Goal: Task Accomplishment & Management: Manage account settings

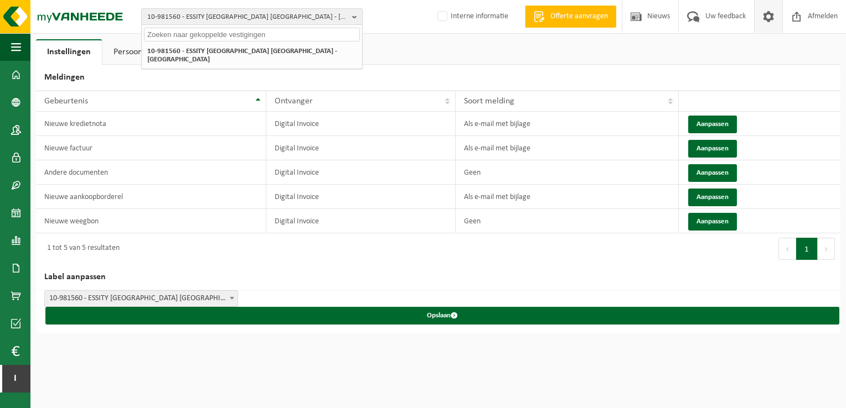
click at [190, 39] on input "text" at bounding box center [252, 35] width 216 height 14
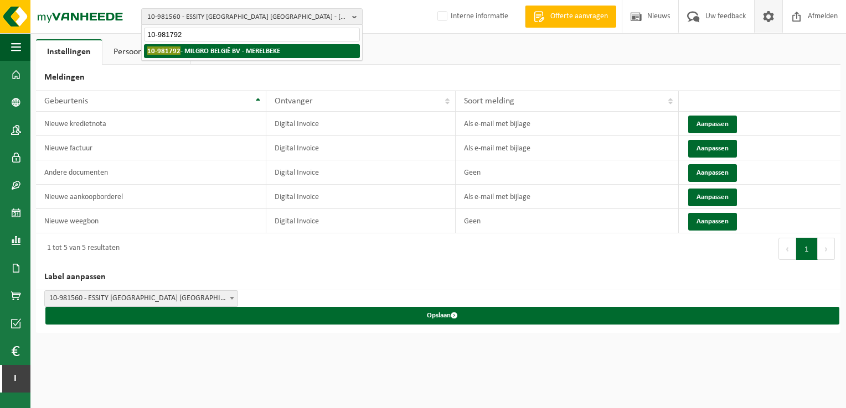
type input "10-981792"
click at [230, 51] on strong "10-981792 - MILGRO BELGIÊ BV - MERELBEKE" at bounding box center [213, 50] width 133 height 8
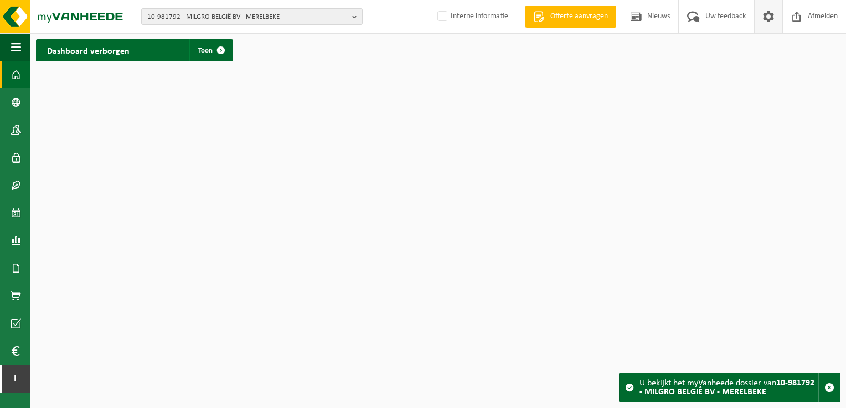
click at [770, 17] on span at bounding box center [768, 16] width 17 height 33
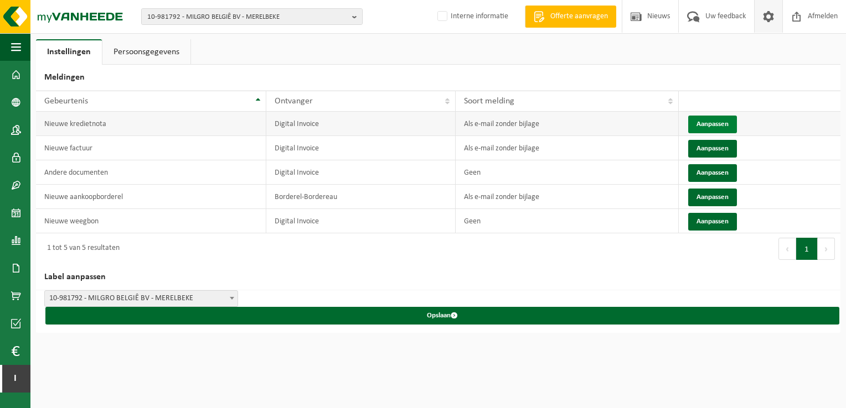
click at [722, 122] on button "Aanpassen" at bounding box center [712, 125] width 49 height 18
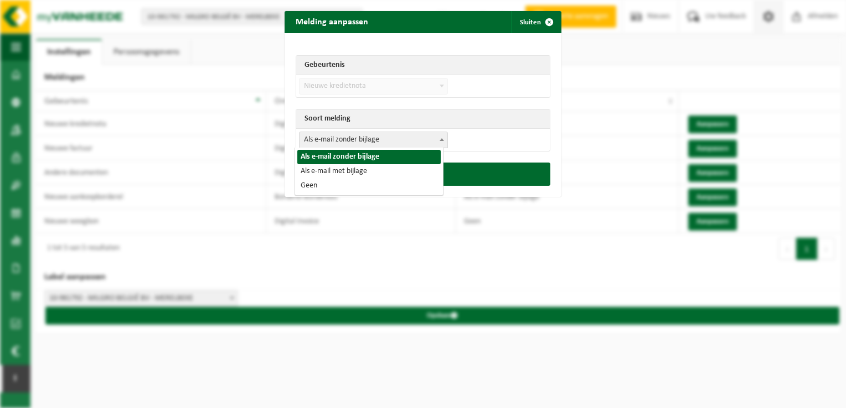
click at [392, 141] on span "Als e-mail zonder bijlage" at bounding box center [373, 139] width 148 height 15
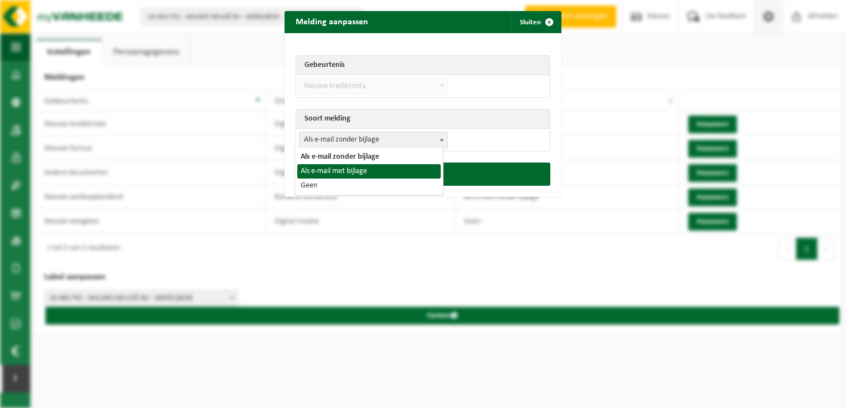
select select "3"
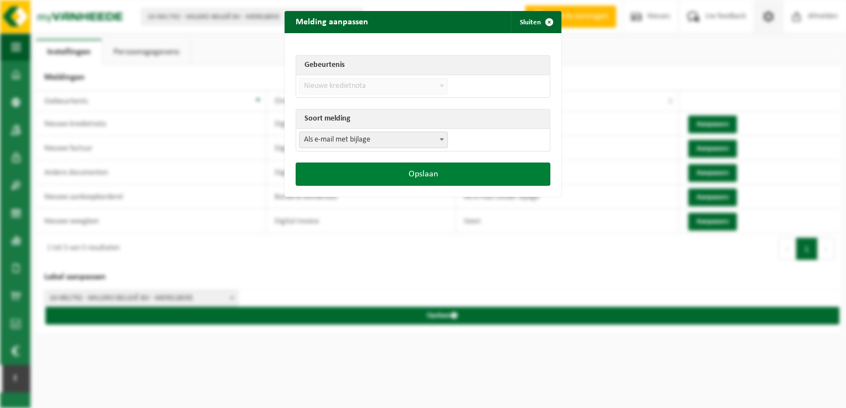
click at [391, 174] on button "Opslaan" at bounding box center [422, 174] width 255 height 23
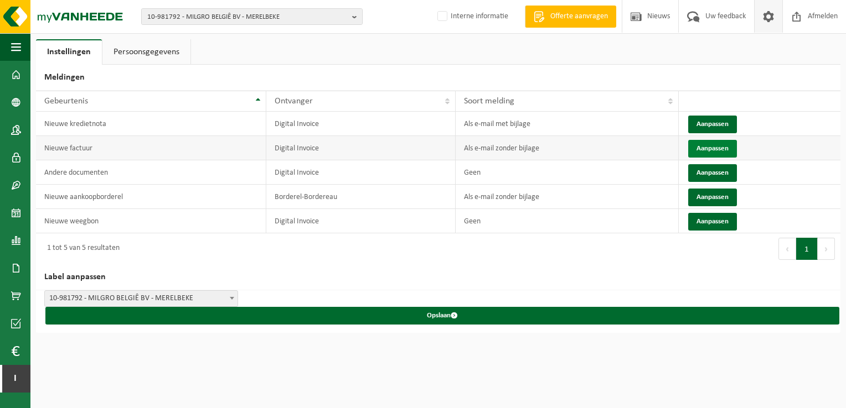
click at [704, 147] on button "Aanpassen" at bounding box center [712, 149] width 49 height 18
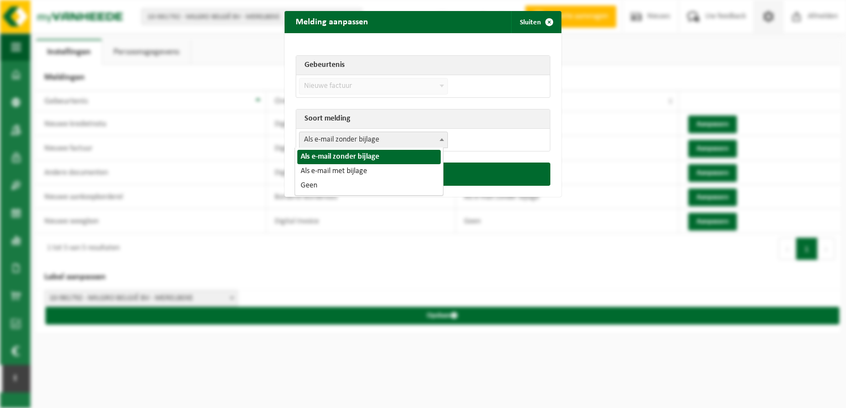
click at [406, 142] on span "Als e-mail zonder bijlage" at bounding box center [373, 139] width 148 height 15
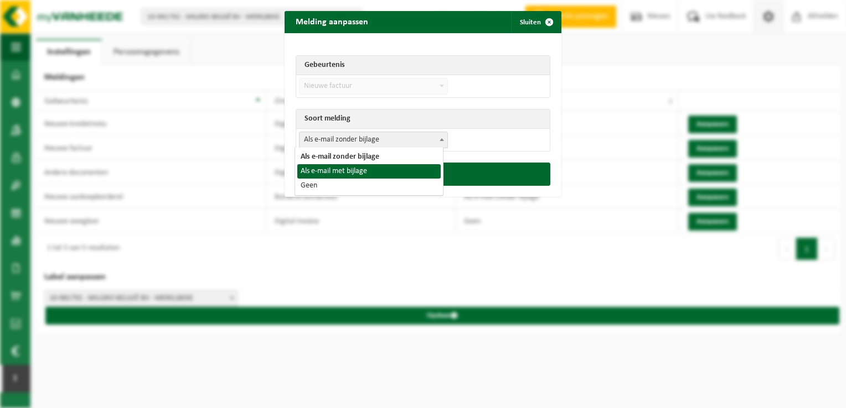
select select "3"
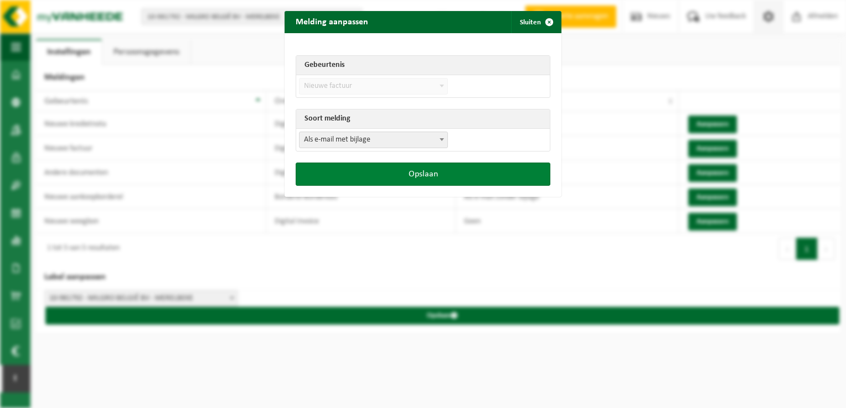
click at [397, 178] on button "Opslaan" at bounding box center [422, 174] width 255 height 23
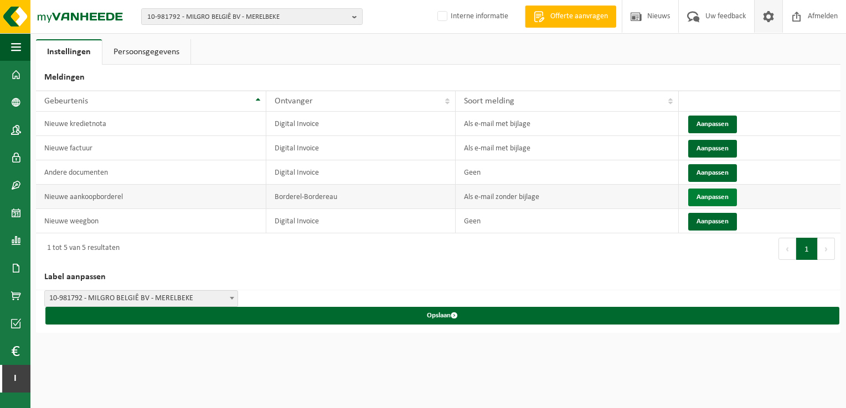
click at [719, 198] on button "Aanpassen" at bounding box center [712, 198] width 49 height 18
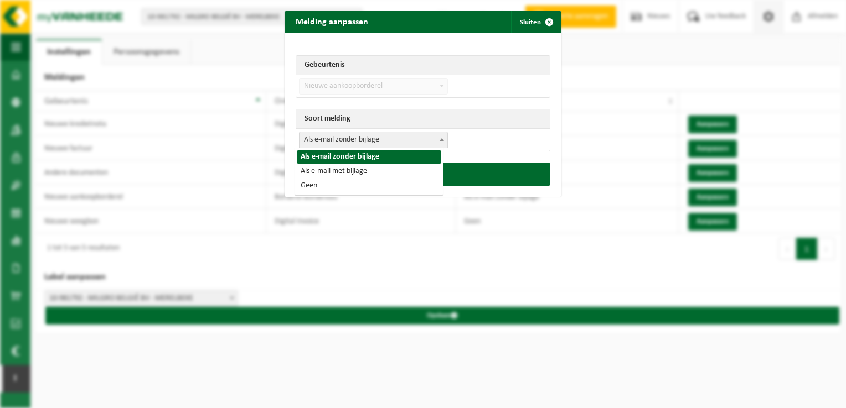
click at [421, 136] on span "Als e-mail zonder bijlage" at bounding box center [373, 139] width 148 height 15
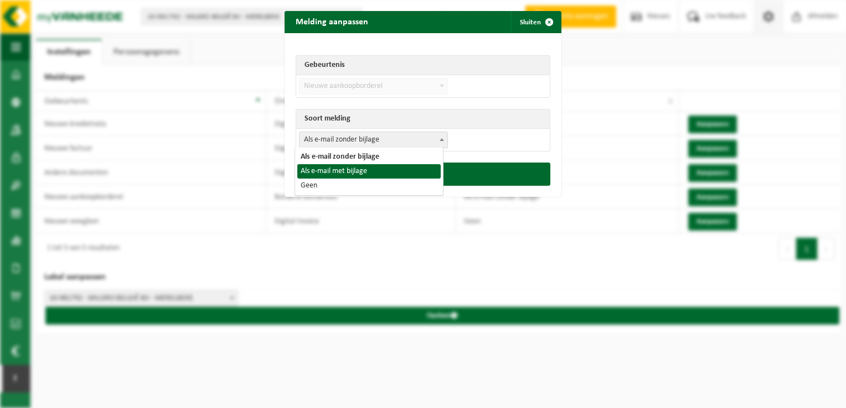
select select "3"
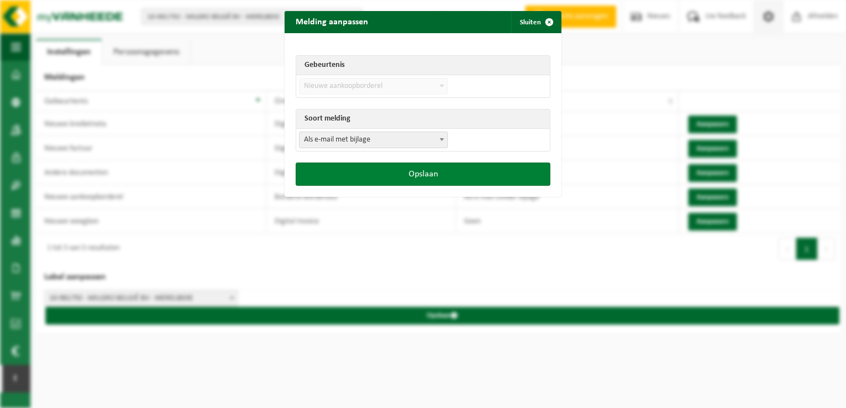
click at [405, 173] on button "Opslaan" at bounding box center [422, 174] width 255 height 23
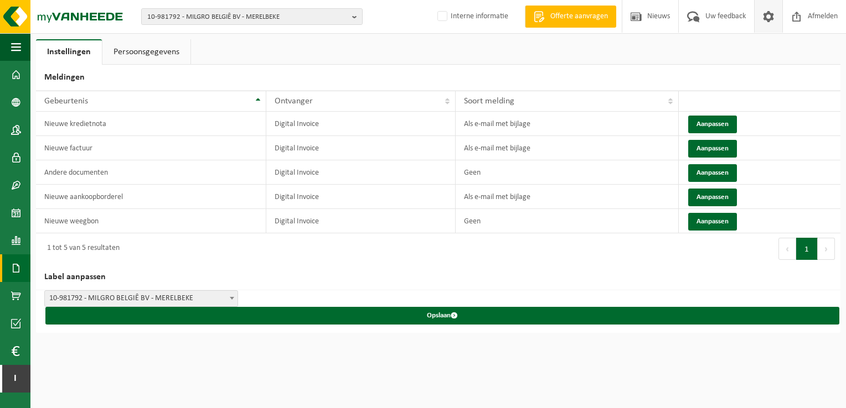
click at [15, 262] on span at bounding box center [16, 269] width 10 height 28
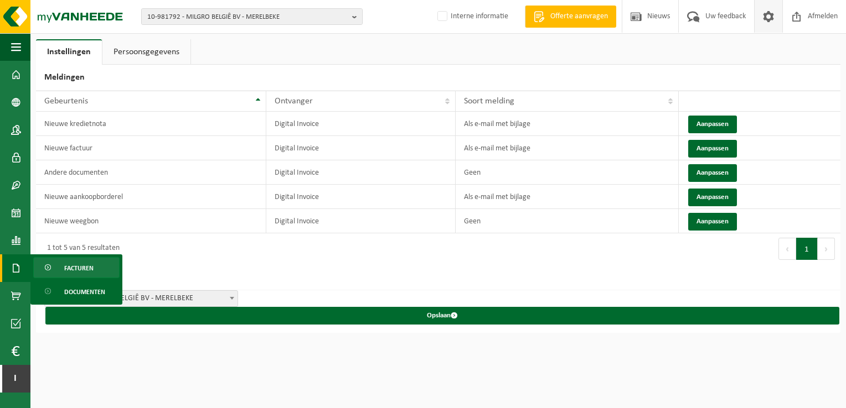
click at [64, 264] on span "Facturen" at bounding box center [78, 268] width 29 height 21
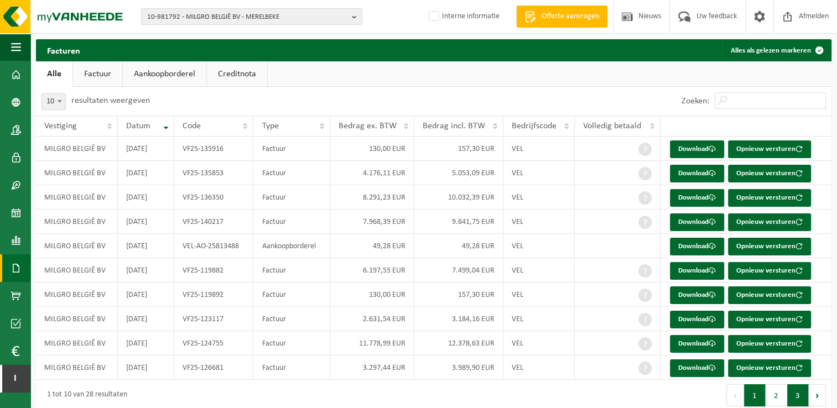
click at [806, 397] on button "3" at bounding box center [798, 396] width 22 height 22
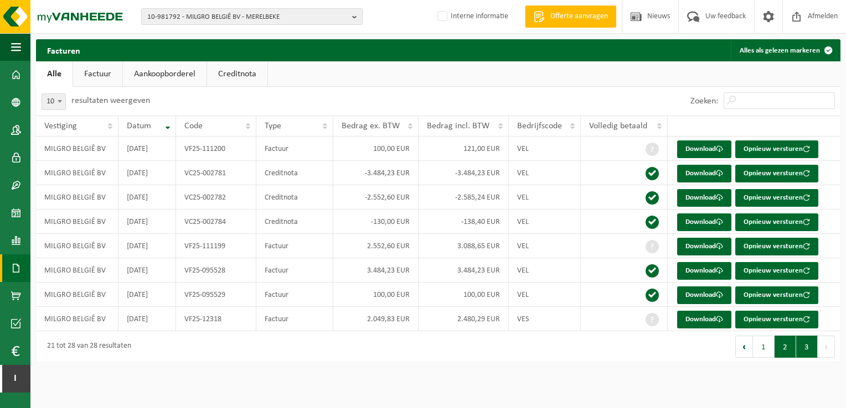
click at [783, 351] on button "2" at bounding box center [785, 347] width 22 height 22
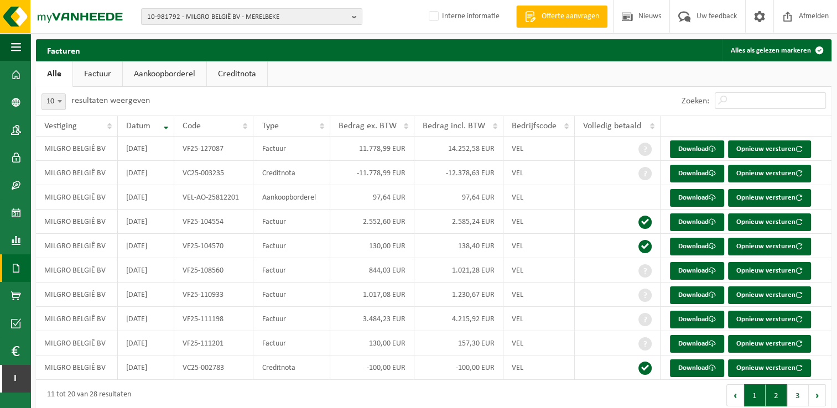
click at [753, 390] on button "1" at bounding box center [755, 396] width 22 height 22
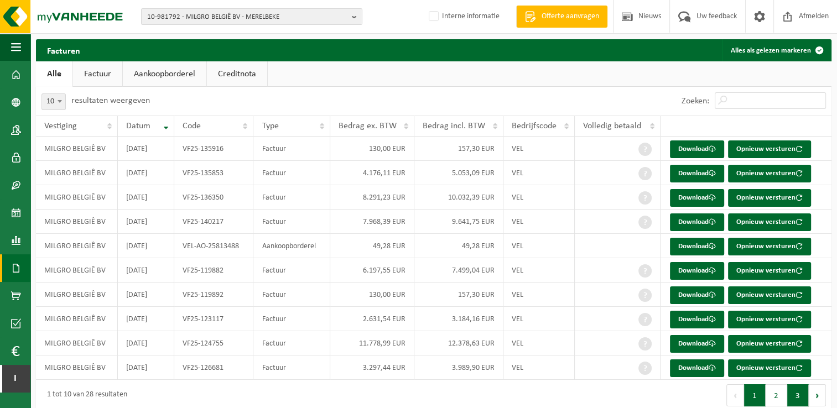
click at [799, 390] on button "3" at bounding box center [798, 396] width 22 height 22
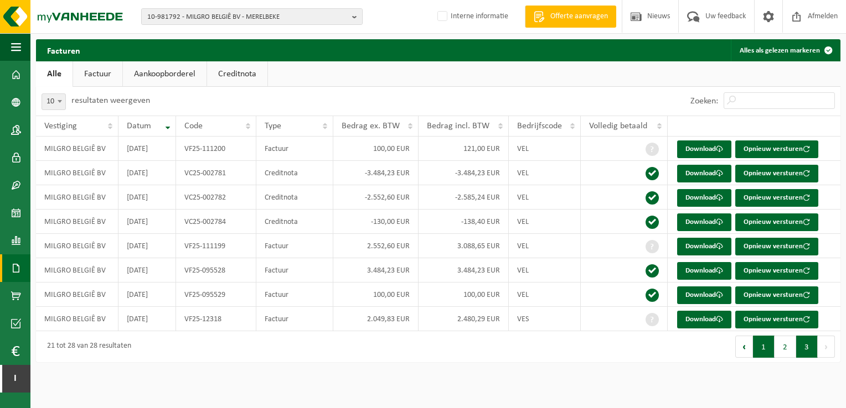
click at [762, 350] on button "1" at bounding box center [764, 347] width 22 height 22
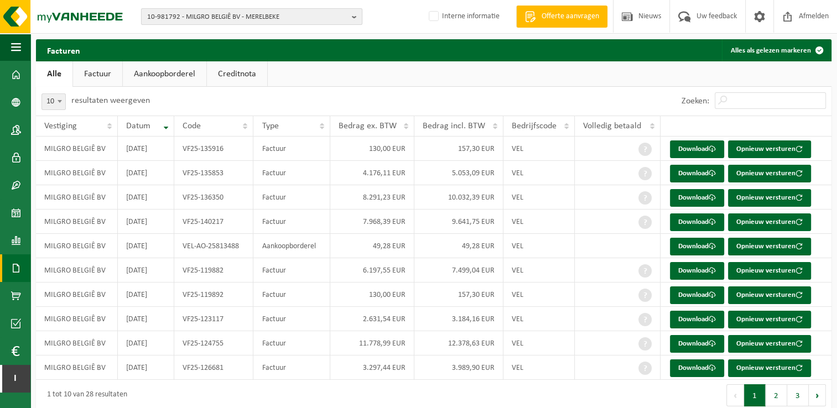
click at [273, 23] on span "10-981792 - MILGRO BELGIÊ BV - MERELBEKE" at bounding box center [247, 17] width 200 height 17
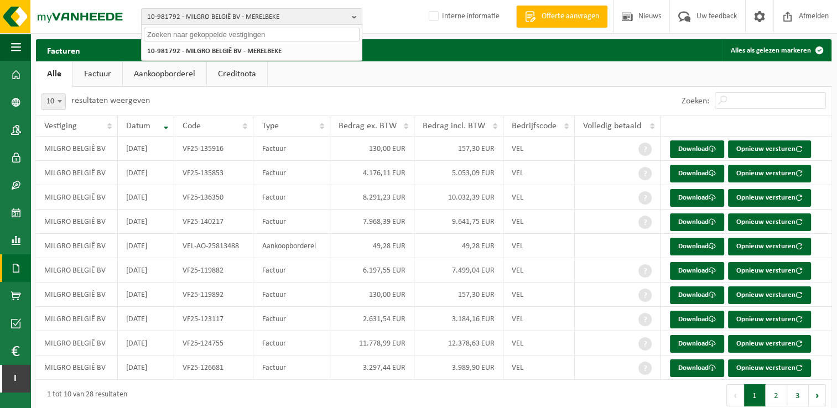
click at [261, 39] on input "text" at bounding box center [252, 35] width 216 height 14
paste input "10-934163"
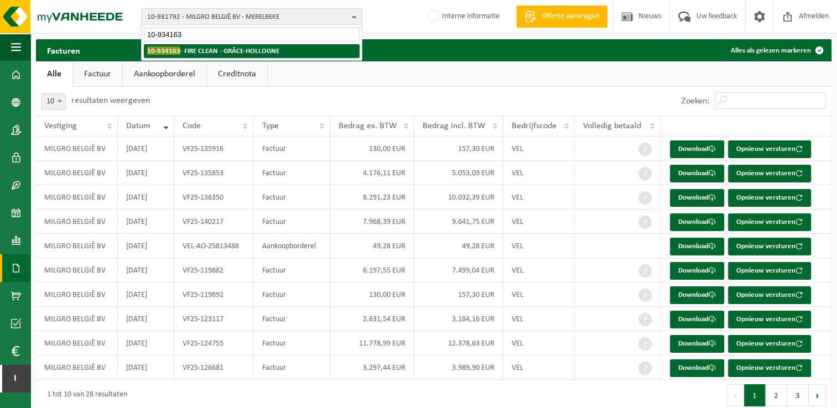
type input "10-934163"
click at [259, 48] on strong "10-934163 - FIRE CLEAN - GRÂCE-HOLLOGNE" at bounding box center [213, 50] width 132 height 8
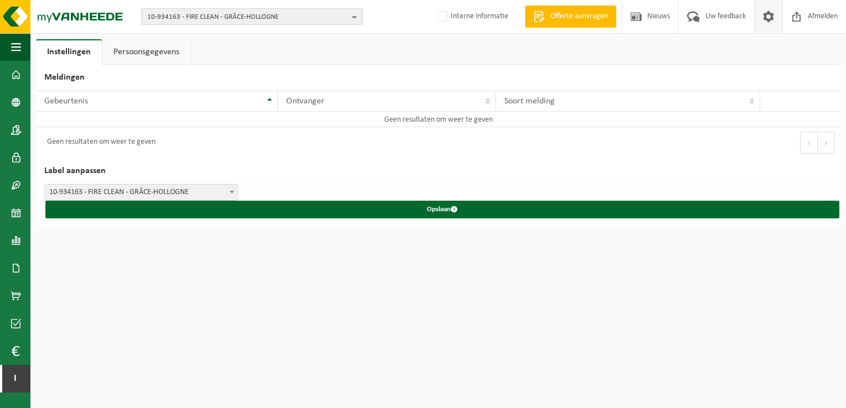
click at [355, 12] on b "button" at bounding box center [357, 16] width 10 height 15
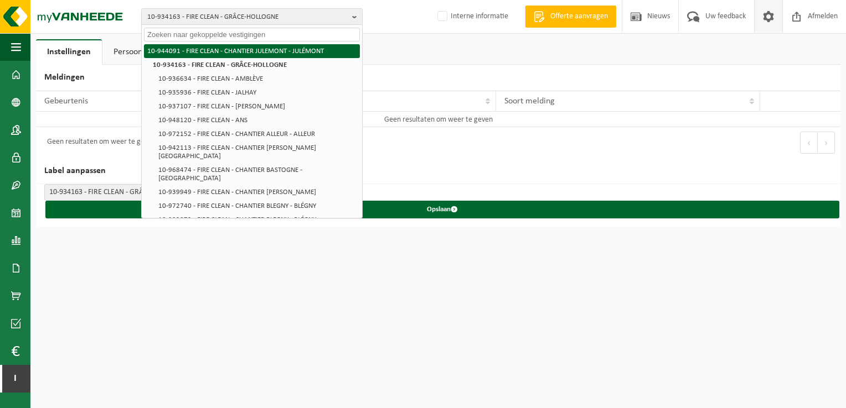
click at [321, 51] on li "10-944091 - FIRE CLEAN - CHANTIER JULEMONT - JULÉMONT" at bounding box center [252, 51] width 216 height 14
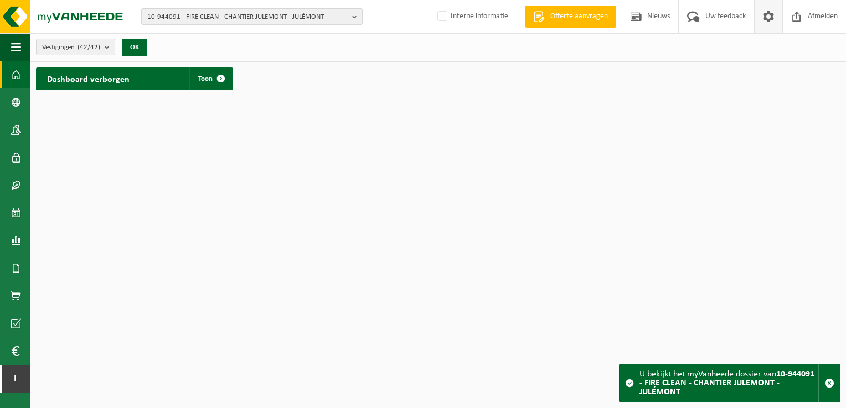
click at [773, 20] on span at bounding box center [768, 16] width 17 height 33
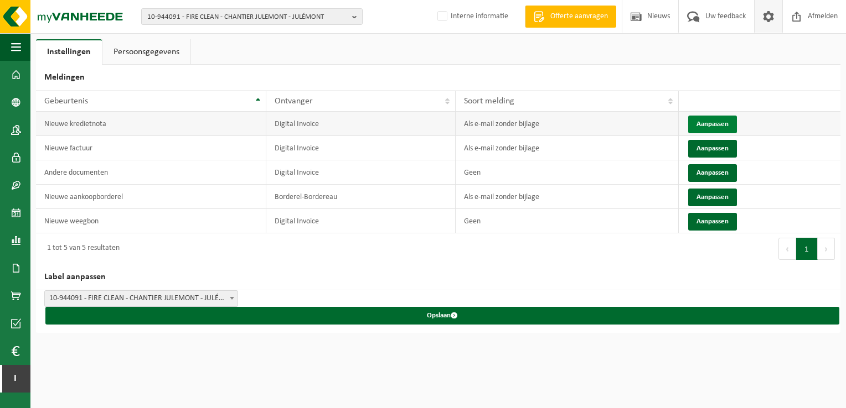
click at [715, 120] on button "Aanpassen" at bounding box center [712, 125] width 49 height 18
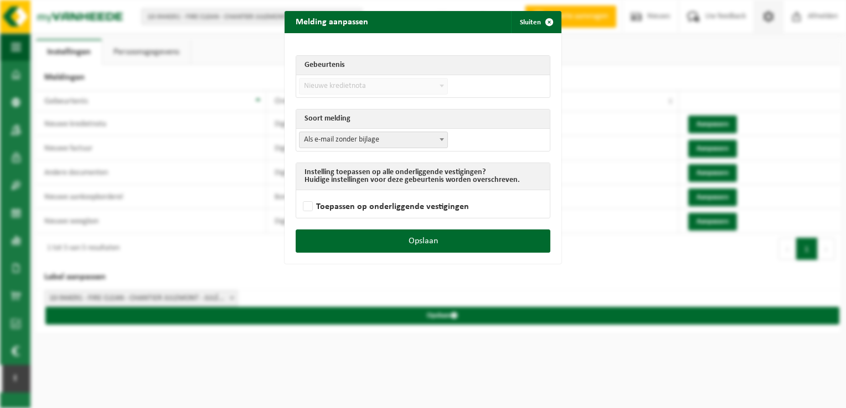
click at [419, 139] on span "Als e-mail zonder bijlage" at bounding box center [373, 139] width 148 height 15
select select "3"
click at [359, 206] on label "Toepassen op onderliggende vestigingen" at bounding box center [384, 207] width 168 height 17
click at [359, 193] on input "Toepassen op onderliggende vestigingen" at bounding box center [436, 193] width 277 height 1
checkbox input "true"
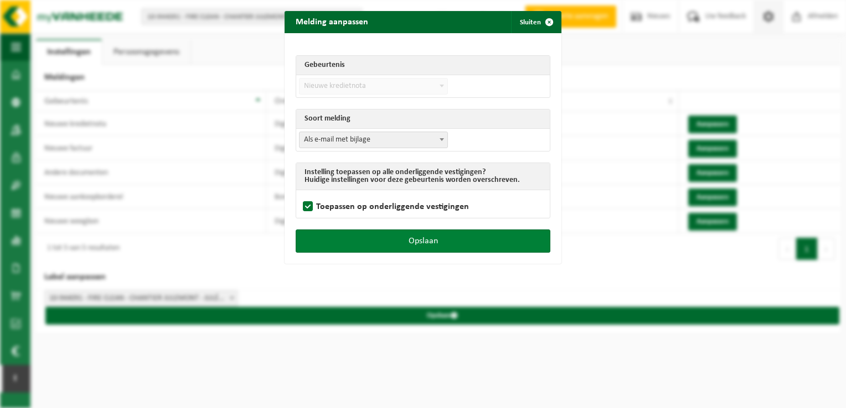
click at [371, 239] on button "Opslaan" at bounding box center [422, 241] width 255 height 23
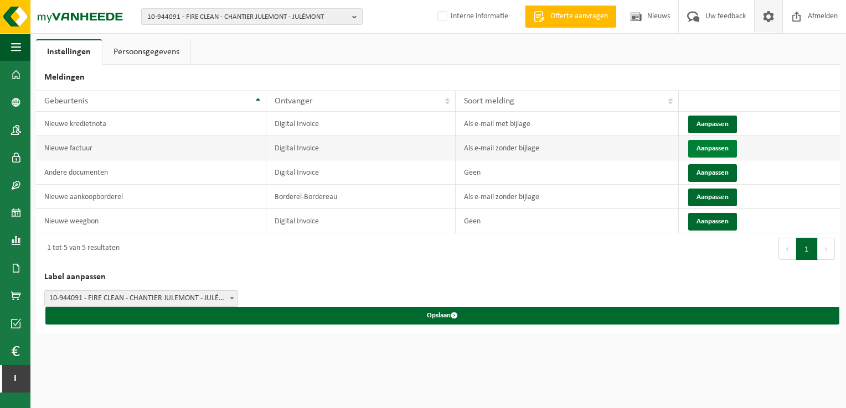
click at [717, 149] on button "Aanpassen" at bounding box center [712, 149] width 49 height 18
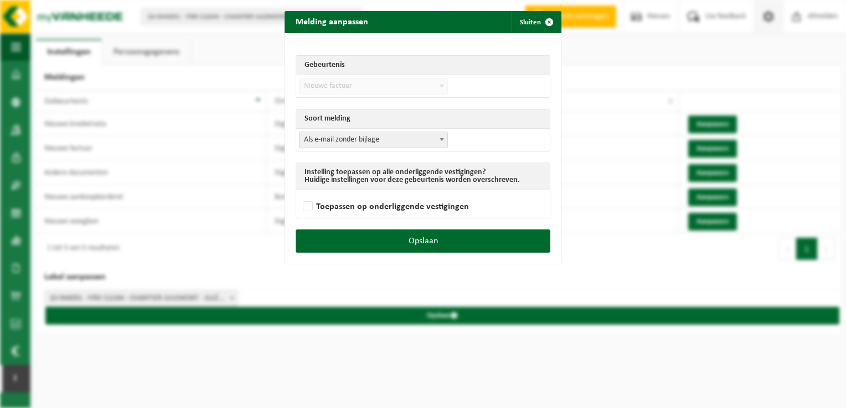
click at [403, 143] on span "Als e-mail zonder bijlage" at bounding box center [373, 139] width 148 height 15
select select "3"
click at [387, 209] on label "Toepassen op onderliggende vestigingen" at bounding box center [384, 207] width 168 height 17
click at [387, 193] on input "Toepassen op onderliggende vestigingen" at bounding box center [436, 193] width 277 height 1
checkbox input "true"
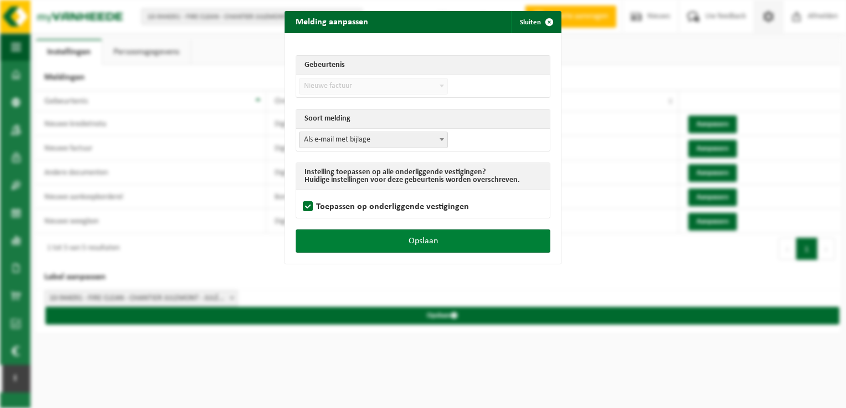
click at [391, 236] on button "Opslaan" at bounding box center [422, 241] width 255 height 23
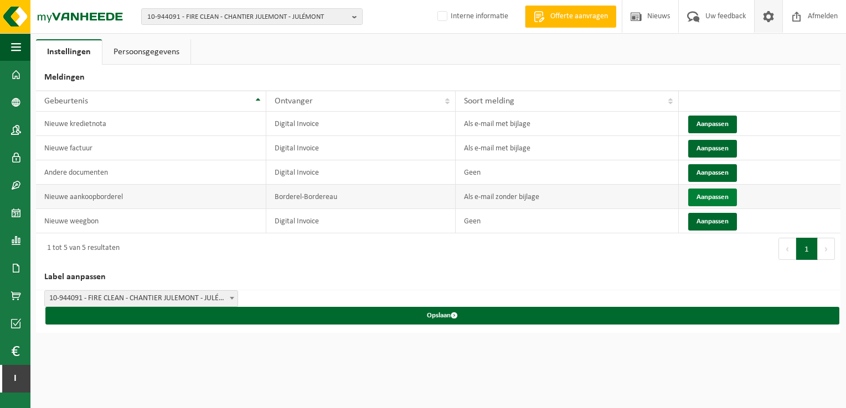
click at [710, 192] on button "Aanpassen" at bounding box center [712, 198] width 49 height 18
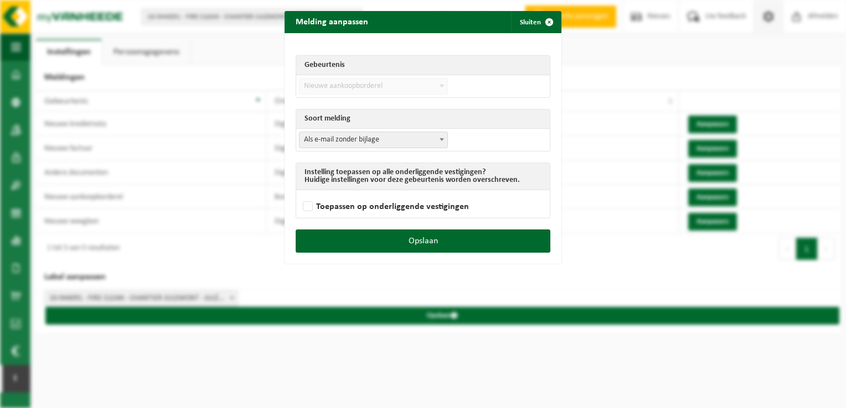
click at [391, 141] on span "Als e-mail zonder bijlage" at bounding box center [373, 139] width 148 height 15
select select "3"
click at [365, 203] on label "Toepassen op onderliggende vestigingen" at bounding box center [384, 207] width 168 height 17
click at [365, 193] on input "Toepassen op onderliggende vestigingen" at bounding box center [436, 193] width 277 height 1
checkbox input "true"
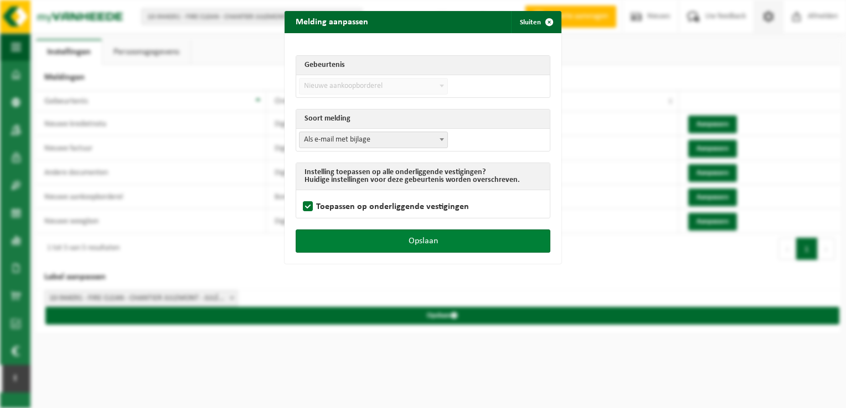
click at [365, 233] on button "Opslaan" at bounding box center [422, 241] width 255 height 23
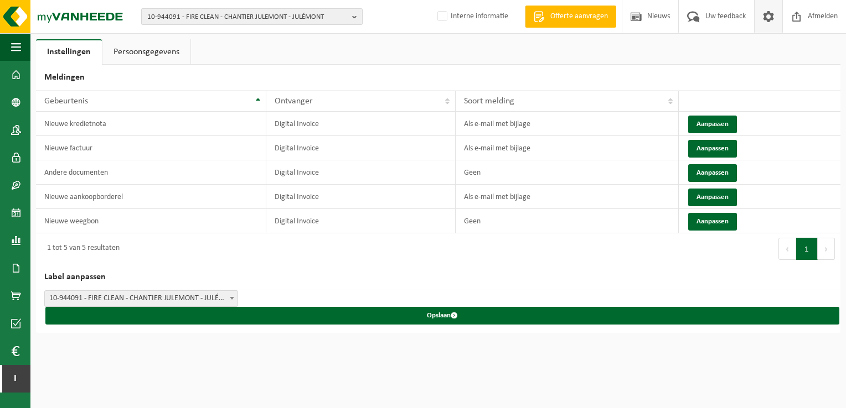
click at [326, 20] on span "10-944091 - FIRE CLEAN - CHANTIER JULEMONT - JULÉMONT" at bounding box center [247, 17] width 200 height 17
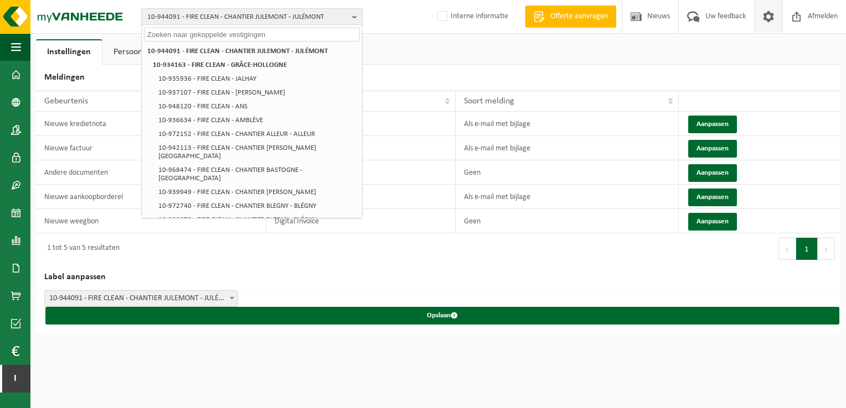
click at [252, 14] on span "10-944091 - FIRE CLEAN - CHANTIER JULEMONT - JULÉMONT" at bounding box center [247, 17] width 200 height 17
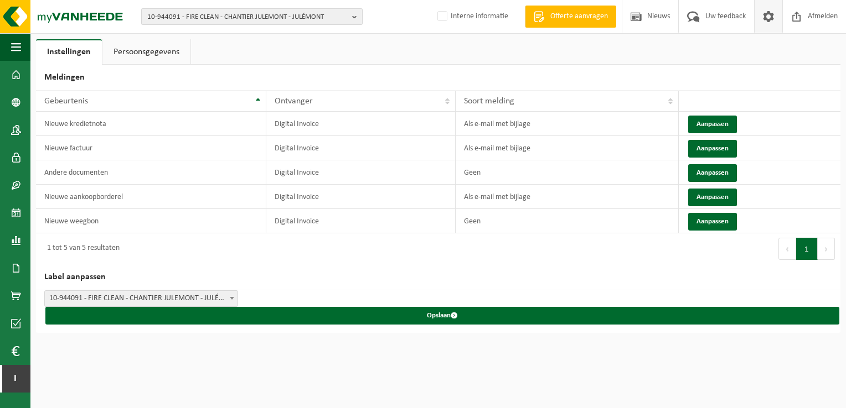
click at [246, 17] on span "10-944091 - FIRE CLEAN - CHANTIER JULEMONT - JULÉMONT" at bounding box center [247, 17] width 200 height 17
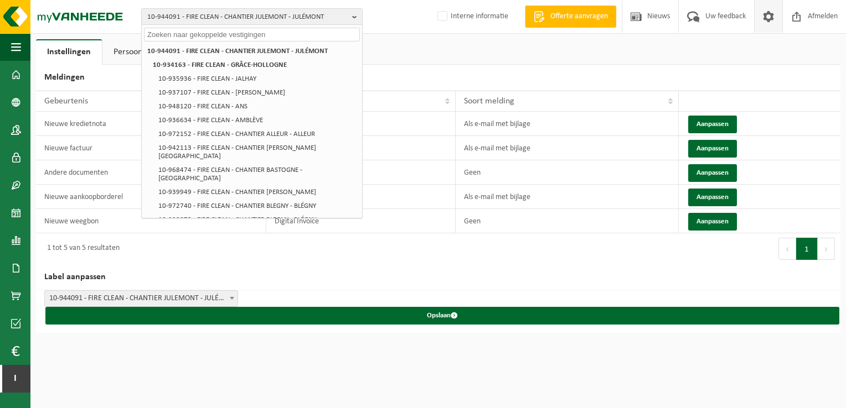
click at [241, 36] on input "text" at bounding box center [252, 35] width 216 height 14
paste input "10-934163"
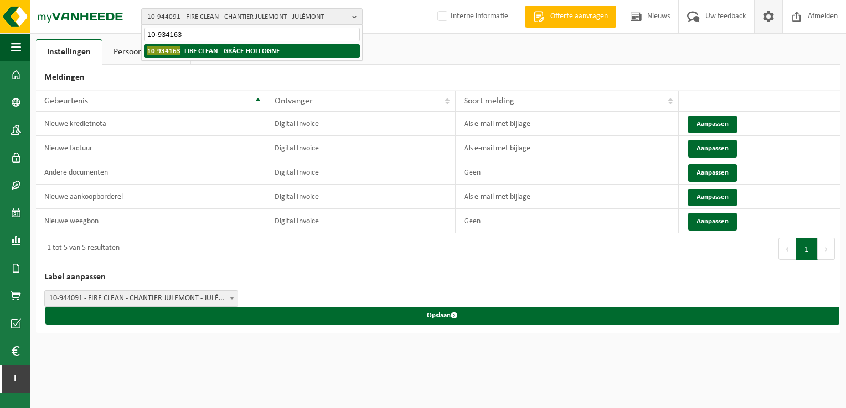
type input "10-934163"
click at [240, 45] on li "10-934163 - FIRE CLEAN - GRÂCE-HOLLOGNE" at bounding box center [252, 51] width 216 height 14
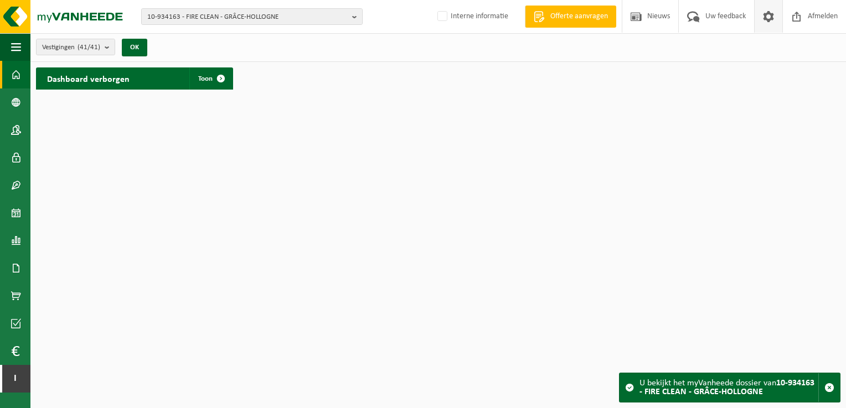
click at [768, 20] on span at bounding box center [768, 16] width 17 height 33
